Goal: Find specific page/section: Find specific page/section

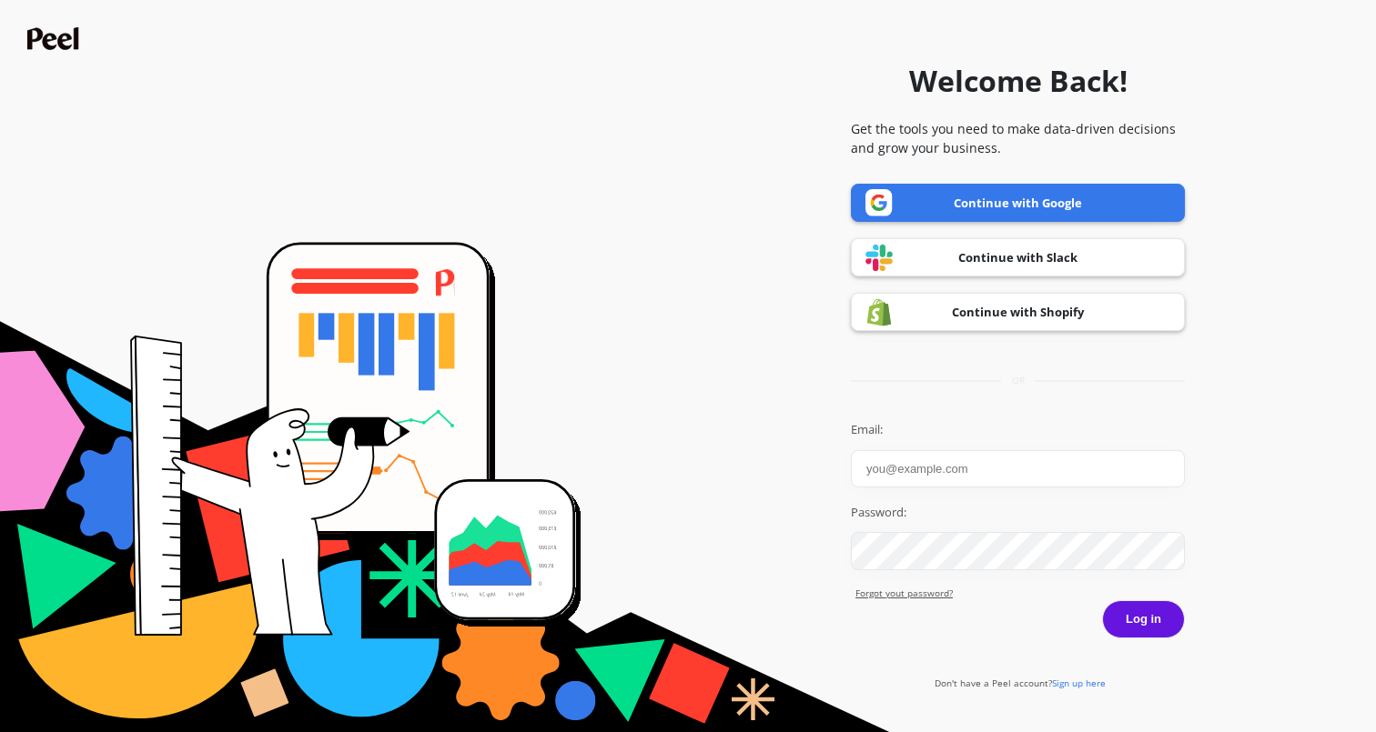
click at [919, 197] on link "Continue with Google" at bounding box center [1018, 203] width 334 height 38
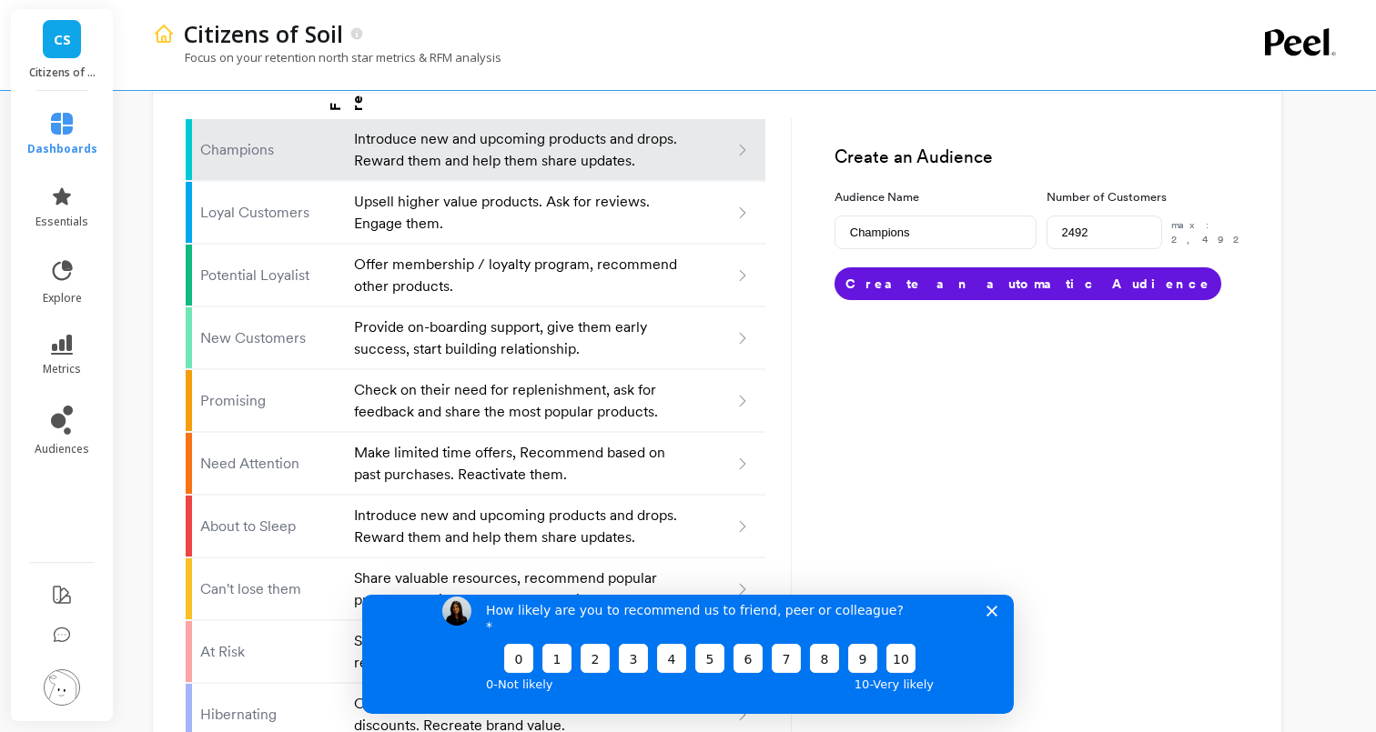
scroll to position [1162, 0]
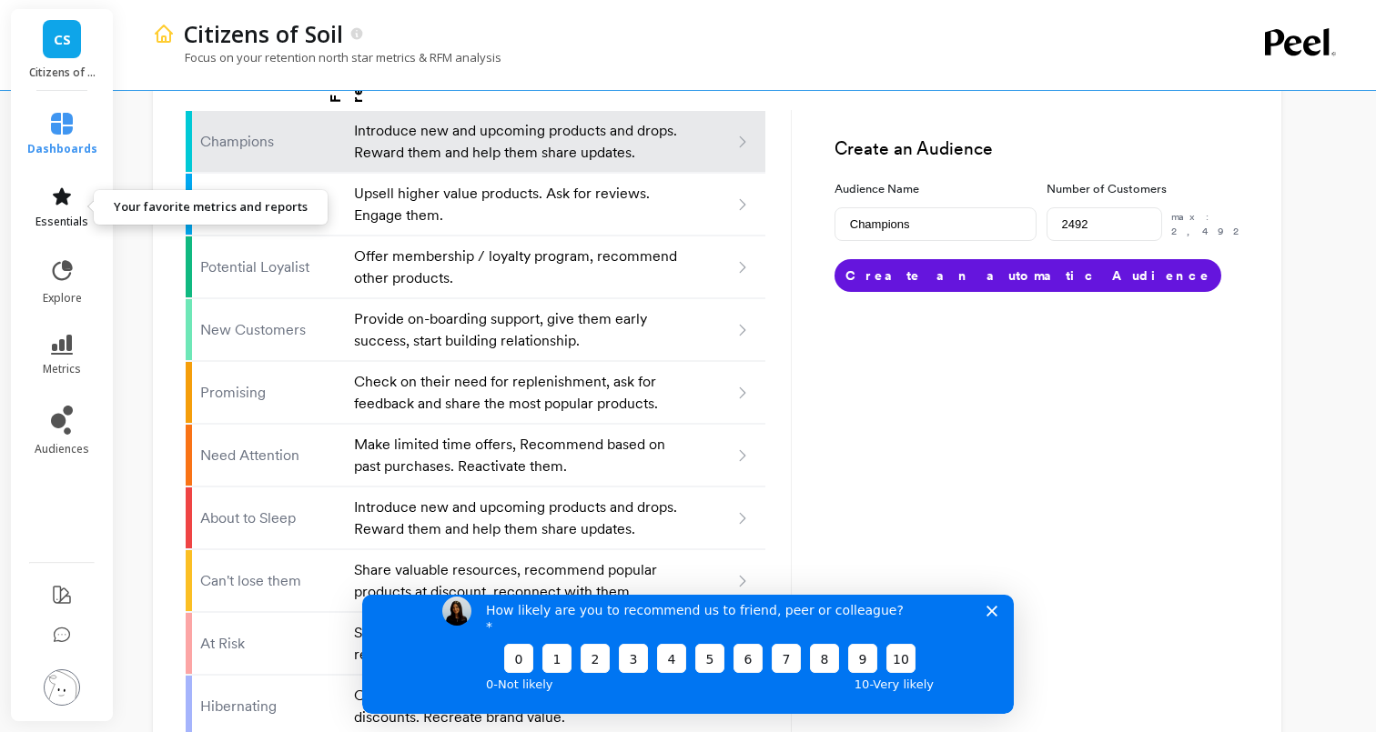
click at [67, 205] on icon at bounding box center [62, 197] width 22 height 22
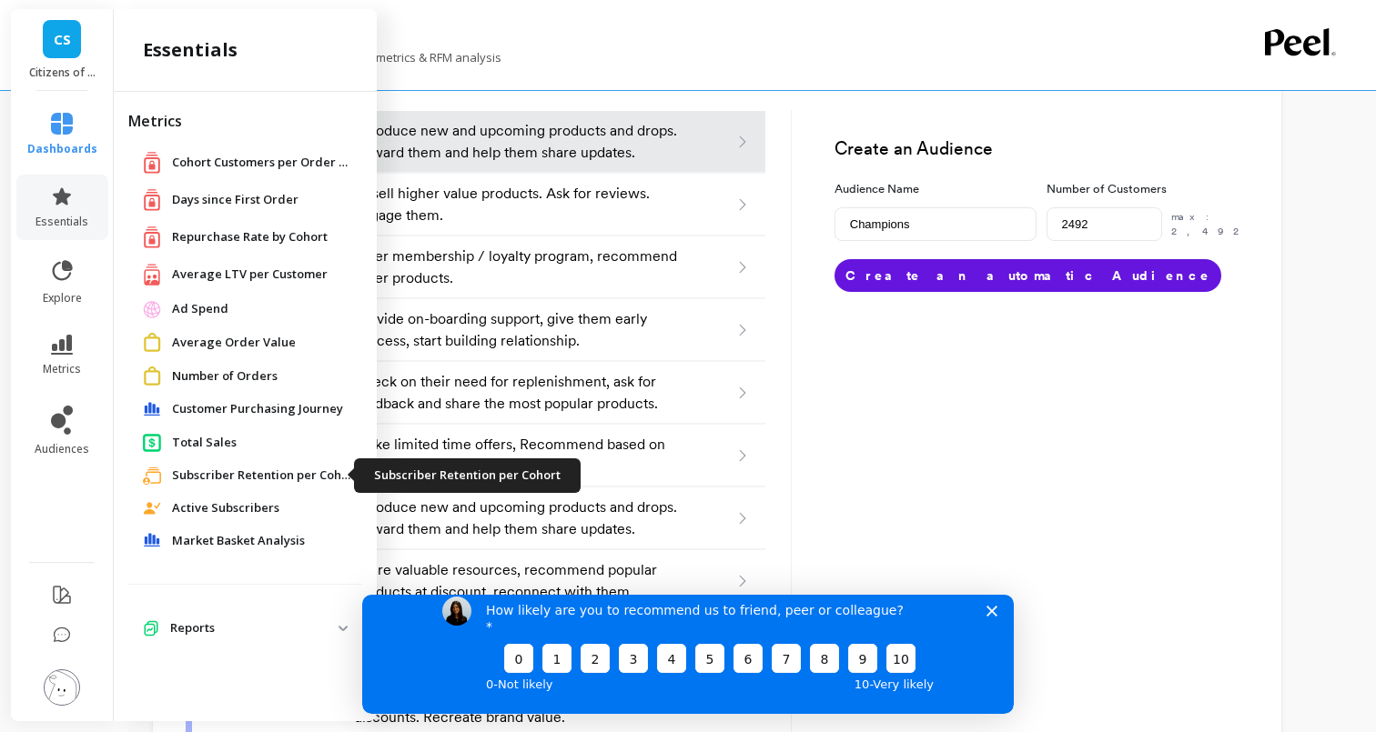
click at [268, 480] on span "Subscriber Retention per Cohort" at bounding box center [263, 476] width 182 height 18
